Goal: Task Accomplishment & Management: Use online tool/utility

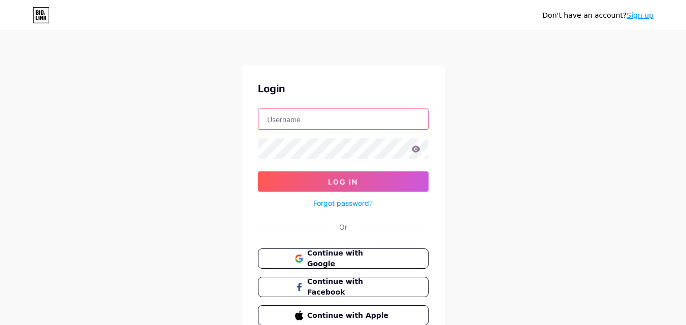
click at [312, 126] on input "text" at bounding box center [343, 119] width 170 height 20
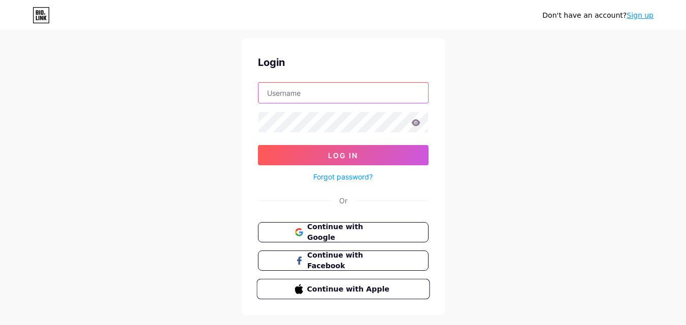
scroll to position [49, 0]
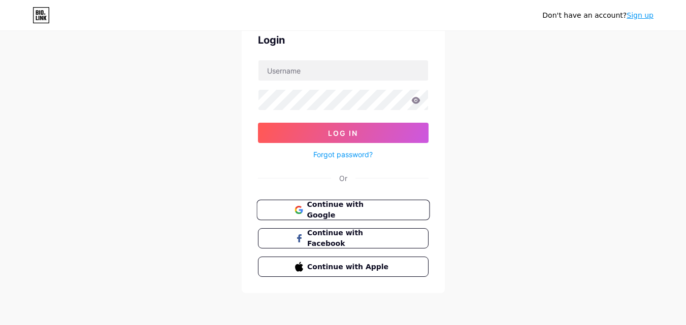
click at [325, 207] on span "Continue with Google" at bounding box center [349, 210] width 85 height 22
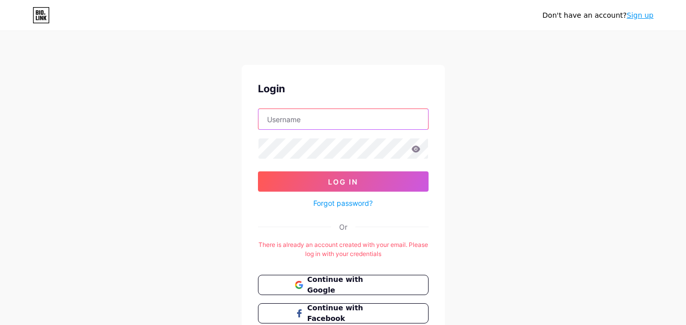
click at [298, 119] on input "text" at bounding box center [343, 119] width 170 height 20
paste input "[EMAIL_ADDRESS][DOMAIN_NAME]"
type input "[EMAIL_ADDRESS][DOMAIN_NAME]"
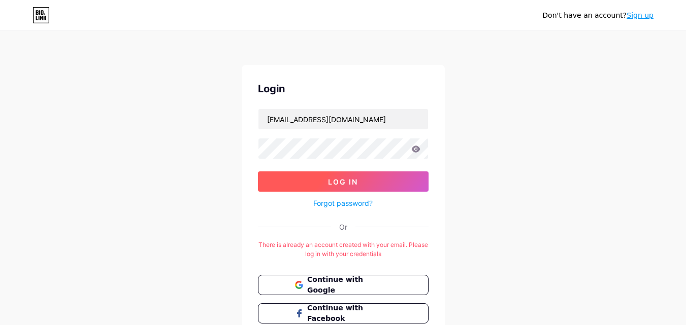
click at [328, 178] on span "Log In" at bounding box center [343, 182] width 30 height 9
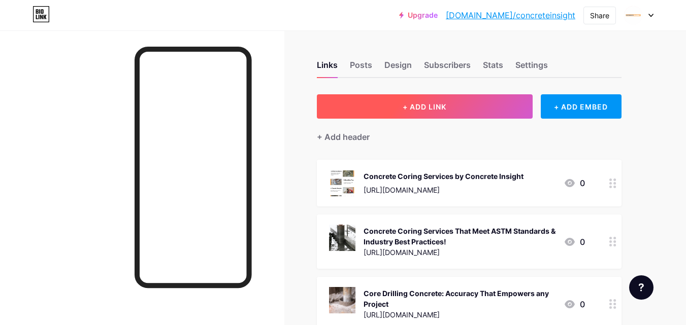
click at [436, 106] on span "+ ADD LINK" at bounding box center [425, 107] width 44 height 9
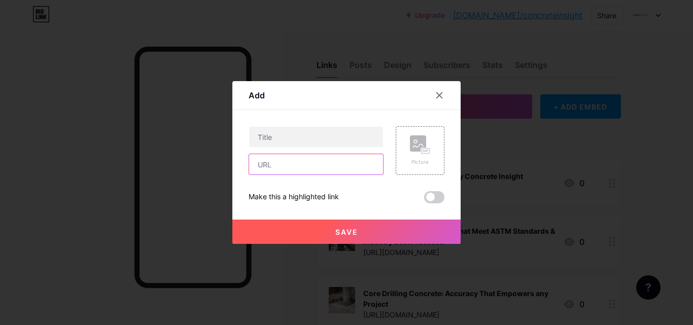
click at [328, 160] on input "text" at bounding box center [316, 164] width 134 height 20
paste input "[URL][DOMAIN_NAME]"
type input "[URL][DOMAIN_NAME]"
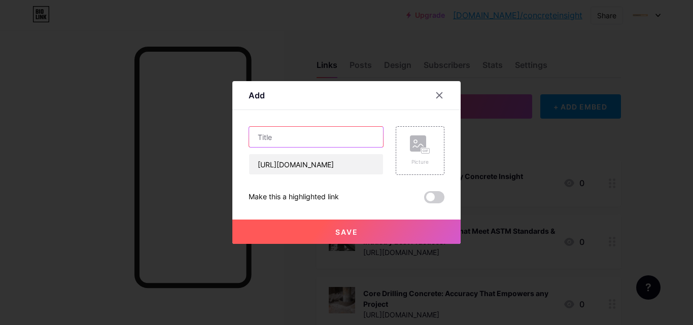
click at [316, 145] on input "text" at bounding box center [316, 137] width 134 height 20
paste input "Why Concrete Coring Drilling Is Essential for Modern & Large-Scale Construction…"
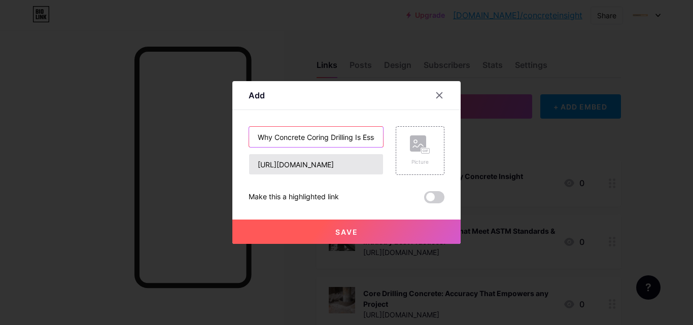
scroll to position [0, 186]
type input "Why Concrete Coring Drilling Is Essential for Modern & Large-Scale Construction…"
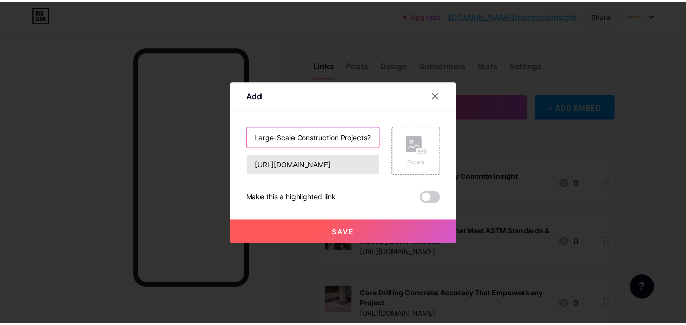
scroll to position [0, 0]
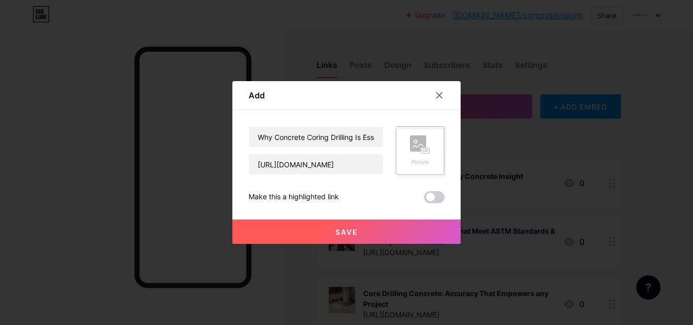
click at [436, 152] on div "Picture" at bounding box center [420, 150] width 49 height 49
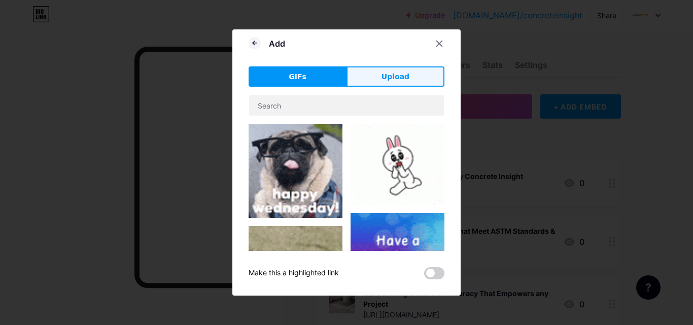
click at [397, 78] on span "Upload" at bounding box center [396, 77] width 28 height 11
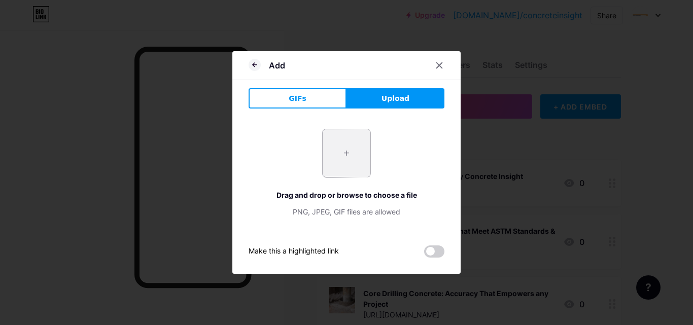
click at [352, 160] on input "file" at bounding box center [347, 153] width 48 height 48
type input "C:\fakepath\concrete-coring-drilling.jpg"
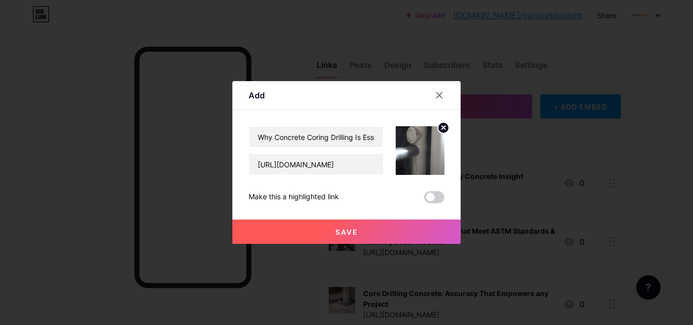
click at [367, 234] on button "Save" at bounding box center [346, 232] width 228 height 24
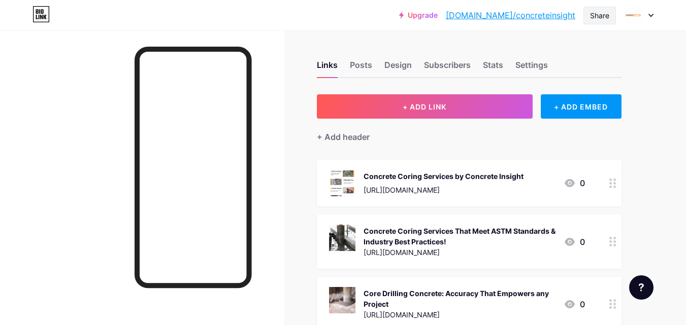
click at [592, 16] on div "Share" at bounding box center [599, 15] width 19 height 11
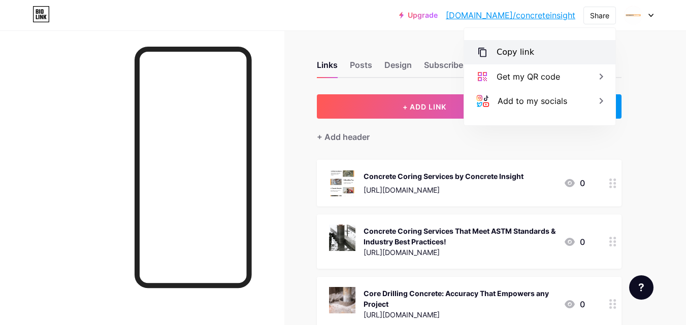
click at [542, 52] on div "Copy link" at bounding box center [539, 52] width 151 height 24
